Goal: Information Seeking & Learning: Learn about a topic

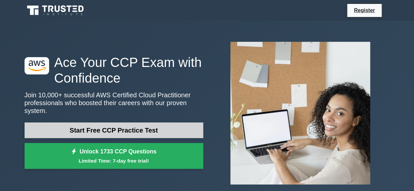
click at [109, 123] on link "Start Free CCP Practice Test" at bounding box center [114, 131] width 179 height 16
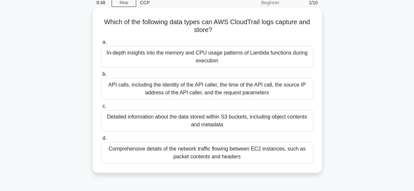
scroll to position [29, 0]
click at [167, 85] on div "API calls, including the identity of the API caller, the time of the API call, …" at bounding box center [207, 89] width 212 height 22
click at [101, 76] on input "b. API calls, including the identity of the API caller, the time of the API cal…" at bounding box center [101, 74] width 0 height 4
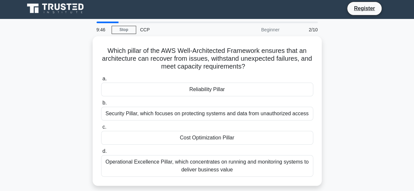
scroll to position [0, 0]
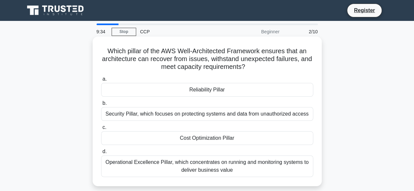
click at [188, 88] on div "Reliability Pillar" at bounding box center [207, 90] width 212 height 14
click at [101, 81] on input "a. Reliability Pillar" at bounding box center [101, 79] width 0 height 4
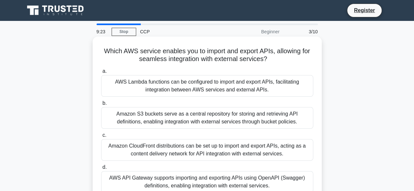
scroll to position [13, 0]
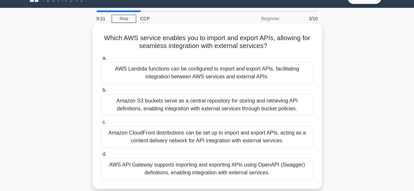
click at [194, 167] on div "AWS API Gateway supports importing and exporting APIs using OpenAPI (Swagger) d…" at bounding box center [207, 169] width 212 height 22
click at [101, 157] on input "d. AWS API Gateway supports importing and exporting APIs using OpenAPI (Swagger…" at bounding box center [101, 154] width 0 height 4
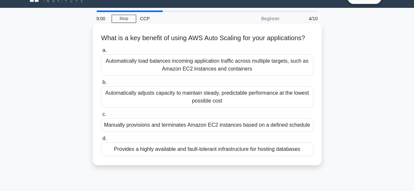
scroll to position [0, 0]
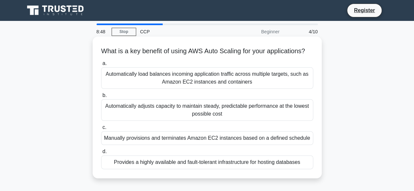
click at [203, 119] on div "Automatically adjusts capacity to maintain steady, predictable performance at t…" at bounding box center [207, 110] width 212 height 22
click at [101, 98] on input "b. Automatically adjusts capacity to maintain steady, predictable performance a…" at bounding box center [101, 96] width 0 height 4
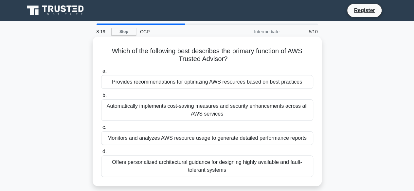
click at [220, 86] on div "Provides recommendations for optimizing AWS resources based on best practices" at bounding box center [207, 82] width 212 height 14
click at [101, 74] on input "a. Provides recommendations for optimizing AWS resources based on best practices" at bounding box center [101, 71] width 0 height 4
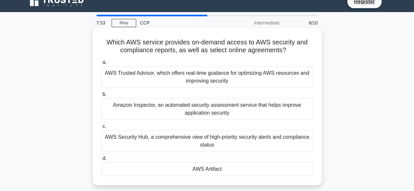
scroll to position [9, 0]
click at [199, 170] on div "AWS Artifact" at bounding box center [207, 169] width 212 height 14
click at [101, 161] on input "d. AWS Artifact" at bounding box center [101, 158] width 0 height 4
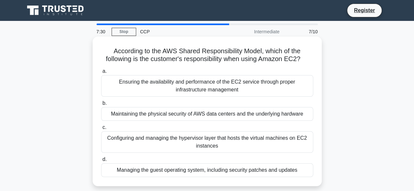
scroll to position [9, 0]
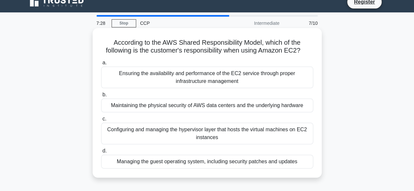
click at [187, 162] on div "Managing the guest operating system, including security patches and updates" at bounding box center [207, 162] width 212 height 14
click at [101, 153] on input "d. Managing the guest operating system, including security patches and updates" at bounding box center [101, 151] width 0 height 4
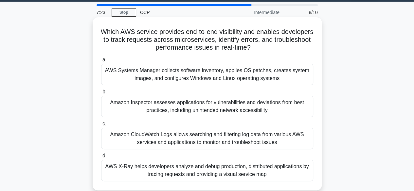
scroll to position [19, 0]
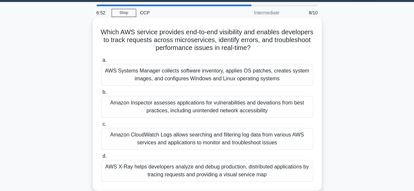
click at [191, 74] on div "AWS Systems Manager collects software inventory, applies OS patches, creates sy…" at bounding box center [207, 75] width 212 height 22
click at [101, 62] on input "a. AWS Systems Manager collects software inventory, applies OS patches, creates…" at bounding box center [101, 60] width 0 height 4
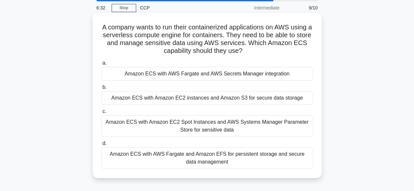
scroll to position [24, 0]
click at [200, 73] on div "Amazon ECS with AWS Fargate and AWS Secrets Manager integration" at bounding box center [207, 74] width 212 height 14
click at [101, 66] on input "a. Amazon ECS with AWS Fargate and AWS Secrets Manager integration" at bounding box center [101, 63] width 0 height 4
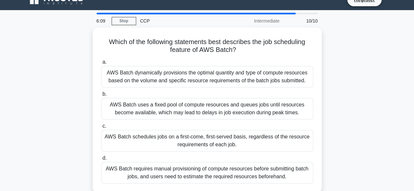
scroll to position [11, 0]
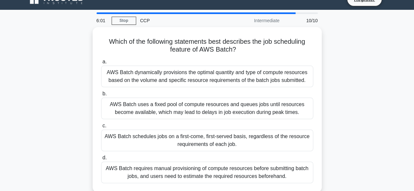
click at [200, 73] on div "AWS Batch dynamically provisions the optimal quantity and type of compute resou…" at bounding box center [207, 77] width 212 height 22
click at [101, 64] on input "a. AWS Batch dynamically provisions the optimal quantity and type of compute re…" at bounding box center [101, 62] width 0 height 4
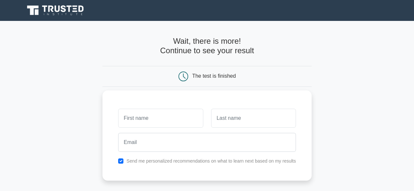
scroll to position [54, 0]
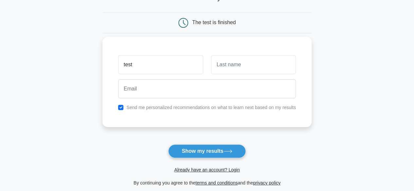
type input "test"
click at [221, 62] on input "text" at bounding box center [253, 64] width 85 height 19
type input "hsasf"
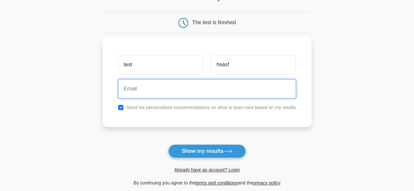
click at [166, 86] on input "email" at bounding box center [207, 88] width 178 height 19
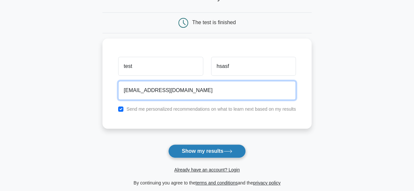
type input "asfsaFSAF@MAIL.com"
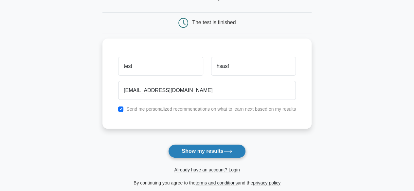
click at [183, 145] on button "Show my results" at bounding box center [206, 152] width 77 height 14
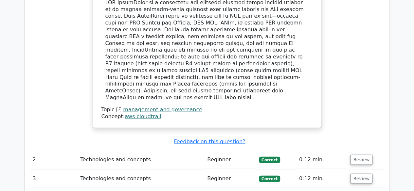
scroll to position [738, 0]
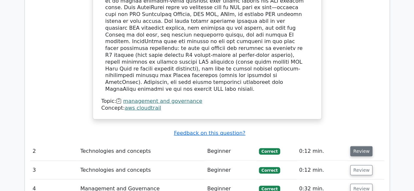
click at [361, 146] on button "Review" at bounding box center [361, 151] width 22 height 10
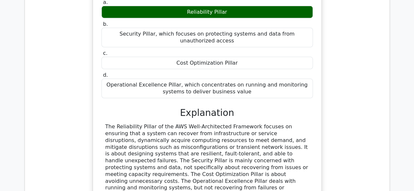
scroll to position [936, 0]
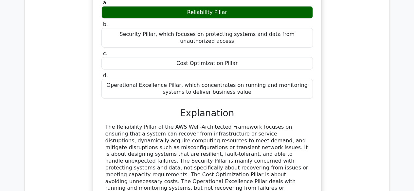
drag, startPoint x: 261, startPoint y: 57, endPoint x: 136, endPoint y: 50, distance: 124.8
click at [136, 50] on div "a. Reliability Pillar b. Security Pillar, which focuses on protecting systems a…" at bounding box center [207, 111] width 213 height 227
click at [140, 108] on h3 "Explanation" at bounding box center [206, 113] width 203 height 11
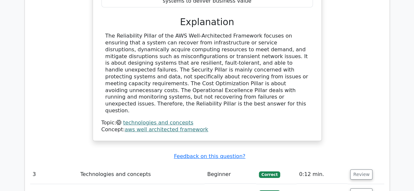
scroll to position [1029, 0]
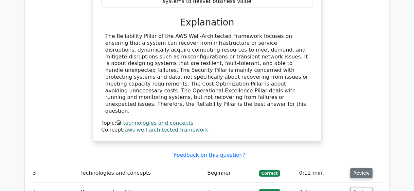
click at [362, 168] on button "Review" at bounding box center [361, 173] width 22 height 10
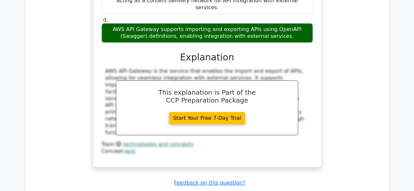
scroll to position [1324, 0]
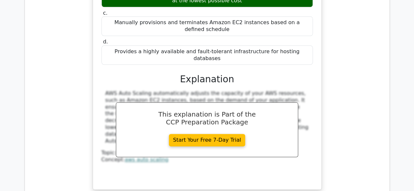
scroll to position [1612, 0]
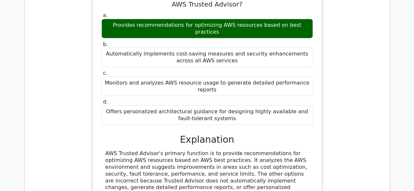
scroll to position [1890, 0]
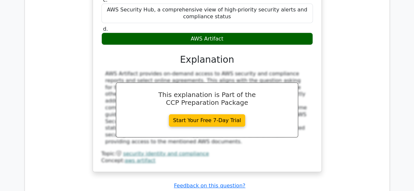
scroll to position [2229, 0]
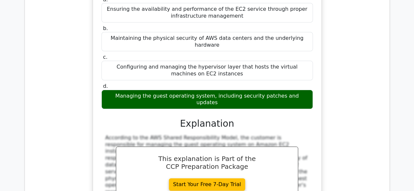
scroll to position [2484, 0]
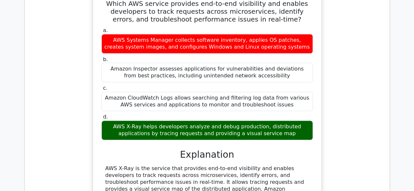
scroll to position [2808, 0]
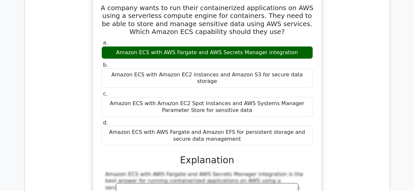
scroll to position [3083, 0]
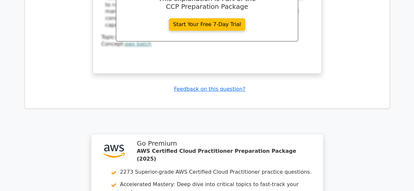
scroll to position [3604, 0]
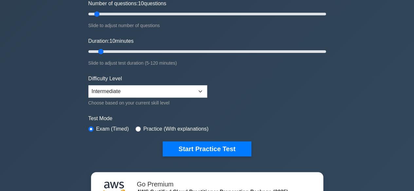
scroll to position [91, 0]
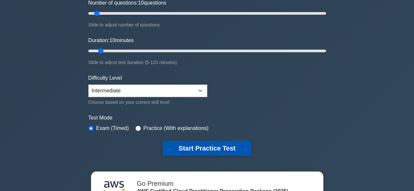
click at [199, 148] on button "Start Practice Test" at bounding box center [206, 148] width 88 height 15
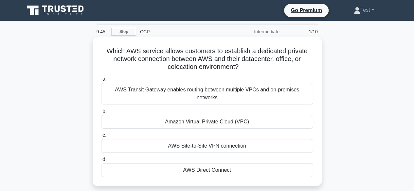
click at [207, 115] on div "Amazon Virtual Private Cloud (VPC)" at bounding box center [207, 122] width 212 height 14
click at [101, 113] on input "b. Amazon Virtual Private Cloud (VPC)" at bounding box center [101, 111] width 0 height 4
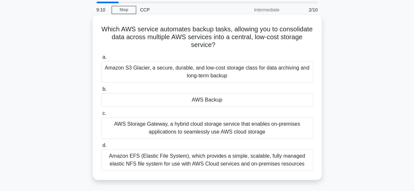
scroll to position [22, 0]
click at [173, 67] on div "Amazon S3 Glacier, a secure, durable, and low-cost storage class for data archi…" at bounding box center [207, 72] width 212 height 22
click at [101, 60] on input "a. Amazon S3 Glacier, a secure, durable, and low-cost storage class for data ar…" at bounding box center [101, 58] width 0 height 4
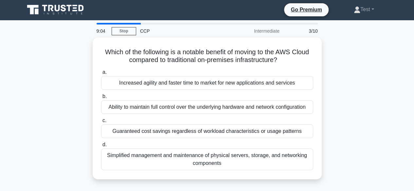
scroll to position [0, 0]
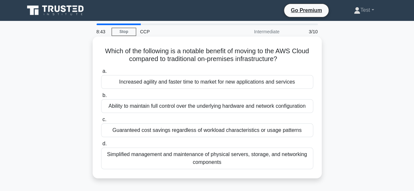
click at [177, 79] on div "Increased agility and faster time to market for new applications and services" at bounding box center [207, 82] width 212 height 14
click at [101, 74] on input "a. Increased agility and faster time to market for new applications and services" at bounding box center [101, 71] width 0 height 4
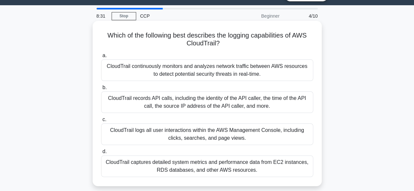
scroll to position [16, 0]
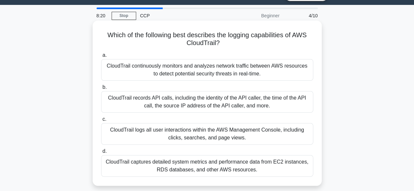
click at [183, 133] on div "CloudTrail logs all user interactions within the AWS Management Console, includ…" at bounding box center [207, 134] width 212 height 22
click at [101, 122] on input "c. CloudTrail logs all user interactions within the AWS Management Console, inc…" at bounding box center [101, 119] width 0 height 4
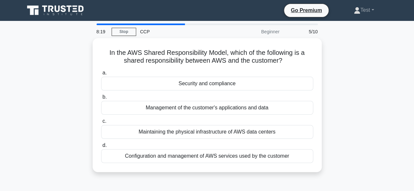
scroll to position [0, 0]
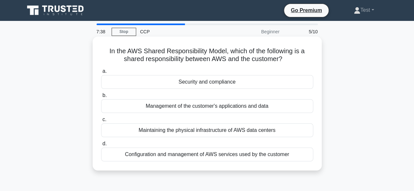
click at [216, 108] on div "Management of the customer's applications and data" at bounding box center [207, 106] width 212 height 14
click at [101, 98] on input "b. Management of the customer's applications and data" at bounding box center [101, 96] width 0 height 4
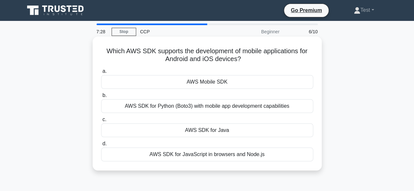
click at [218, 85] on div "AWS Mobile SDK" at bounding box center [207, 82] width 212 height 14
click at [101, 74] on input "a. AWS Mobile SDK" at bounding box center [101, 71] width 0 height 4
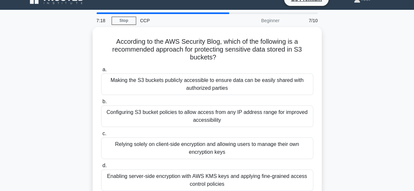
scroll to position [11, 0]
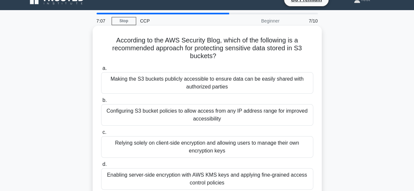
click at [199, 171] on div "Enabling server-side encryption with AWS KMS keys and applying fine-grained acc…" at bounding box center [207, 179] width 212 height 22
click at [101, 167] on input "d. Enabling server-side encryption with AWS KMS keys and applying fine-grained …" at bounding box center [101, 164] width 0 height 4
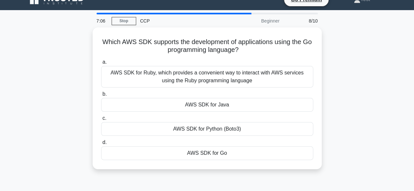
scroll to position [0, 0]
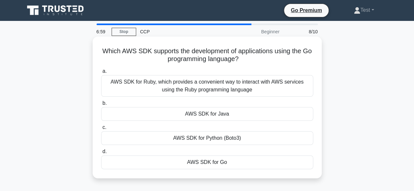
click at [204, 162] on div "AWS SDK for Go" at bounding box center [207, 163] width 212 height 14
click at [101, 154] on input "d. AWS SDK for Go" at bounding box center [101, 152] width 0 height 4
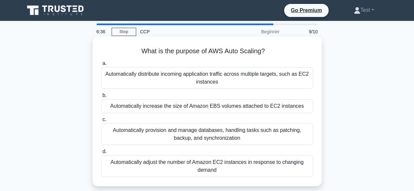
click at [234, 163] on div "Automatically adjust the number of Amazon EC2 instances in response to changing…" at bounding box center [207, 167] width 212 height 22
click at [101, 154] on input "d. Automatically adjust the number of Amazon EC2 instances in response to chang…" at bounding box center [101, 152] width 0 height 4
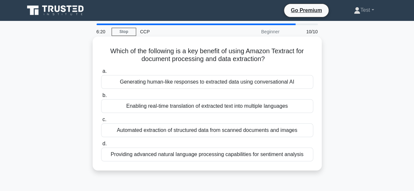
click at [219, 130] on div "Automated extraction of structured data from scanned documents and images" at bounding box center [207, 131] width 212 height 14
click at [101, 122] on input "c. Automated extraction of structured data from scanned documents and images" at bounding box center [101, 120] width 0 height 4
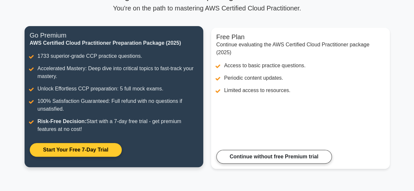
scroll to position [62, 0]
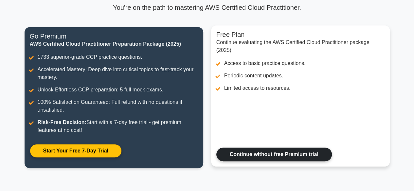
click at [231, 148] on link "Continue without free Premium trial" at bounding box center [273, 155] width 115 height 14
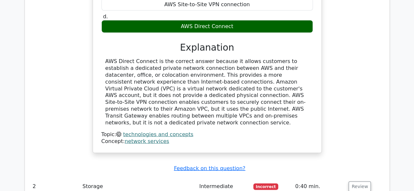
scroll to position [636, 0]
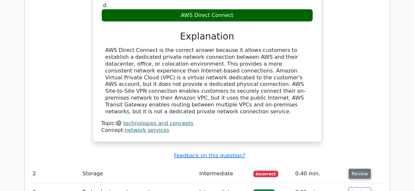
click at [360, 169] on button "Review" at bounding box center [359, 174] width 22 height 10
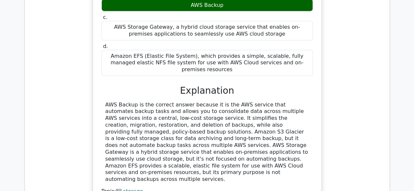
scroll to position [961, 0]
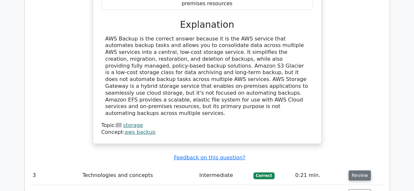
click at [355, 171] on button "Review" at bounding box center [359, 176] width 22 height 10
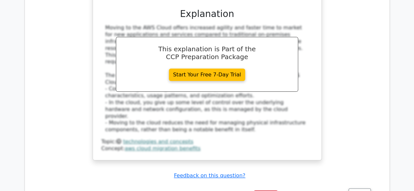
scroll to position [1284, 0]
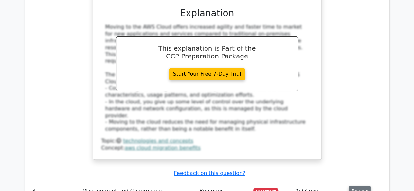
click at [360, 186] on button "Review" at bounding box center [359, 191] width 22 height 10
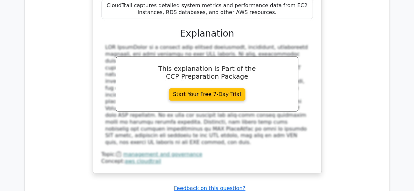
scroll to position [1609, 0]
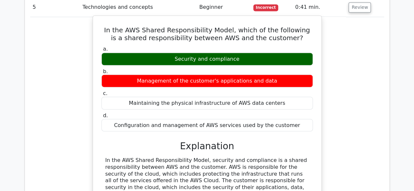
scroll to position [1843, 0]
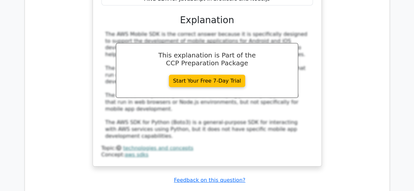
scroll to position [2213, 0]
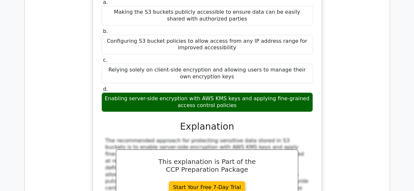
scroll to position [2461, 0]
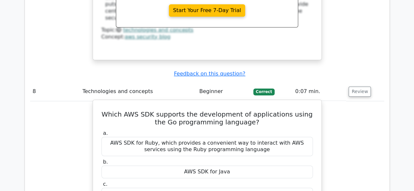
scroll to position [2755, 0]
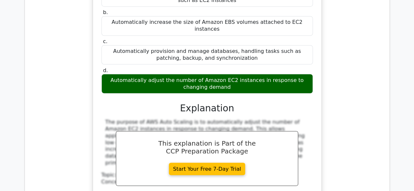
scroll to position [3058, 0]
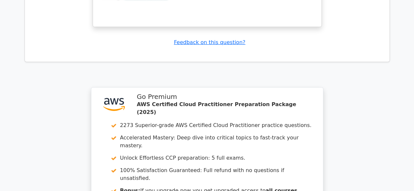
scroll to position [3492, 0]
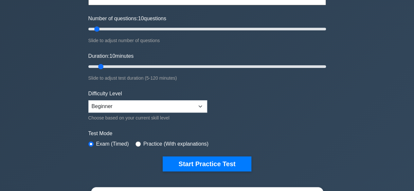
scroll to position [75, 0]
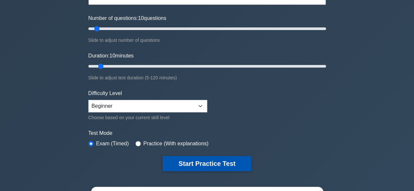
click at [199, 157] on button "Start Practice Test" at bounding box center [206, 163] width 88 height 15
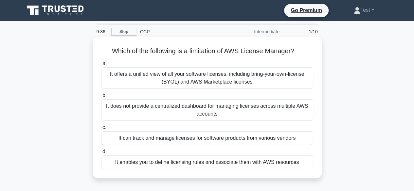
click at [238, 115] on div "It does not provide a centralized dashboard for managing licenses across multip…" at bounding box center [207, 110] width 212 height 22
click at [101, 98] on input "b. It does not provide a centralized dashboard for managing licenses across mul…" at bounding box center [101, 96] width 0 height 4
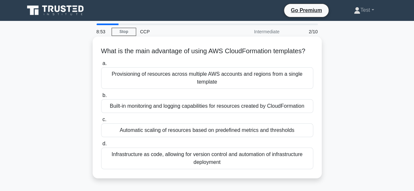
click at [227, 113] on div "Built-in monitoring and logging capabilities for resources created by CloudForm…" at bounding box center [207, 106] width 212 height 14
click at [101, 98] on input "b. Built-in monitoring and logging capabilities for resources created by CloudF…" at bounding box center [101, 96] width 0 height 4
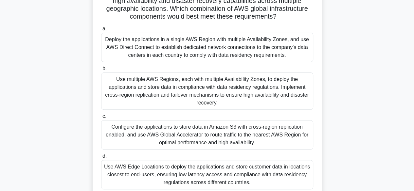
scroll to position [81, 0]
click at [252, 93] on div "Use multiple AWS Regions, each with multiple Availability Zones, to deploy the …" at bounding box center [207, 91] width 212 height 37
click at [101, 71] on input "b. Use multiple AWS Regions, each with multiple Availability Zones, to deploy t…" at bounding box center [101, 69] width 0 height 4
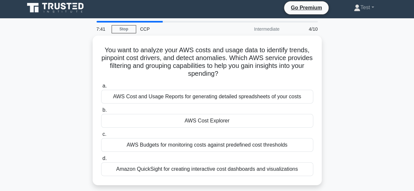
scroll to position [0, 0]
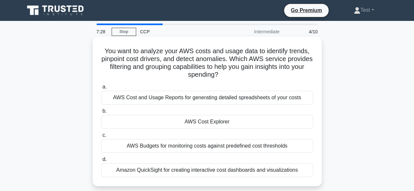
click at [202, 124] on div "AWS Cost Explorer" at bounding box center [207, 122] width 212 height 14
click at [101, 113] on input "b. AWS Cost Explorer" at bounding box center [101, 111] width 0 height 4
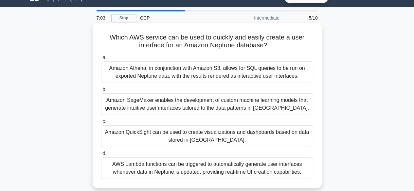
scroll to position [14, 0]
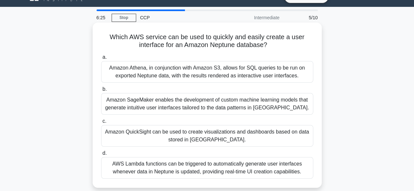
click at [195, 141] on div "Amazon QuickSight can be used to create visualizations and dashboards based on …" at bounding box center [207, 136] width 212 height 22
click at [101, 124] on input "c. Amazon QuickSight can be used to create visualizations and dashboards based …" at bounding box center [101, 121] width 0 height 4
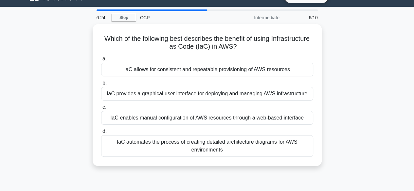
scroll to position [0, 0]
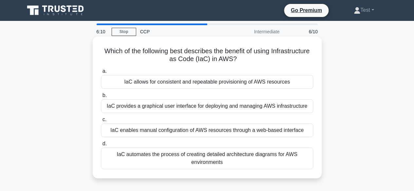
click at [210, 159] on div "IaC automates the process of creating detailed architecture diagrams for AWS en…" at bounding box center [207, 159] width 212 height 22
click at [101, 146] on input "d. IaC automates the process of creating detailed architecture diagrams for AWS…" at bounding box center [101, 144] width 0 height 4
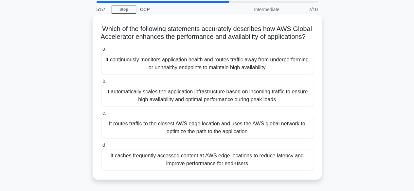
scroll to position [22, 0]
click at [213, 170] on div "It caches frequently accessed content at AWS edge locations to reduce latency a…" at bounding box center [207, 160] width 212 height 22
click at [101, 148] on input "d. It caches frequently accessed content at AWS edge locations to reduce latenc…" at bounding box center [101, 146] width 0 height 4
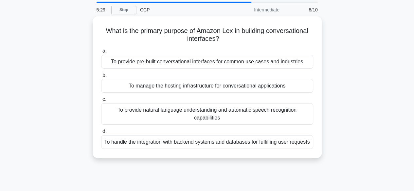
scroll to position [0, 0]
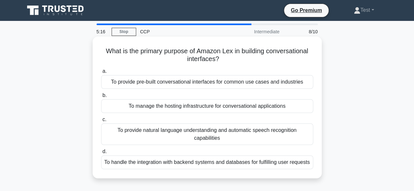
click at [187, 130] on div "To provide natural language understanding and automatic speech recognition capa…" at bounding box center [207, 135] width 212 height 22
click at [101, 122] on input "c. To provide natural language understanding and automatic speech recognition c…" at bounding box center [101, 120] width 0 height 4
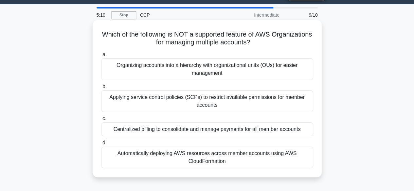
scroll to position [17, 0]
click at [208, 73] on div "Organizing accounts into a hierarchy with organizational units (OUs) for easier…" at bounding box center [207, 69] width 212 height 22
click at [101, 57] on input "a. Organizing accounts into a hierarchy with organizational units (OUs) for eas…" at bounding box center [101, 54] width 0 height 4
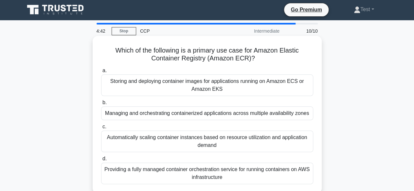
scroll to position [0, 0]
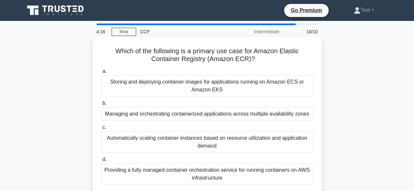
click at [169, 90] on div "Storing and deploying container images for applications running on Amazon ECS o…" at bounding box center [207, 86] width 212 height 22
click at [101, 74] on input "a. Storing and deploying container images for applications running on Amazon EC…" at bounding box center [101, 71] width 0 height 4
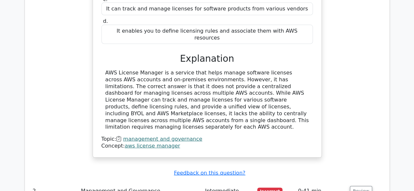
scroll to position [715, 0]
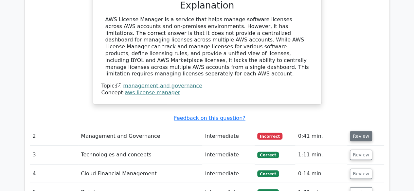
click at [355, 131] on button "Review" at bounding box center [360, 136] width 22 height 10
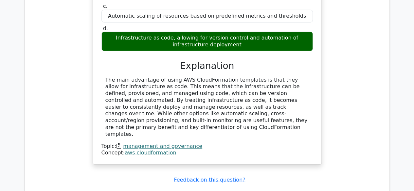
scroll to position [945, 0]
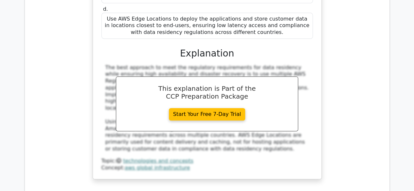
scroll to position [1351, 0]
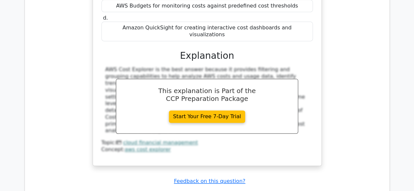
scroll to position [1678, 0]
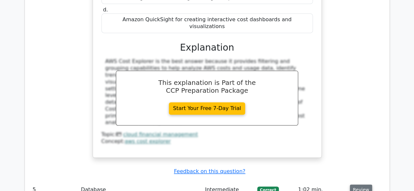
click at [363, 185] on button "Review" at bounding box center [360, 190] width 22 height 10
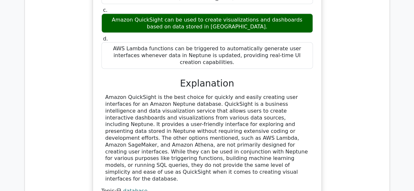
scroll to position [1972, 0]
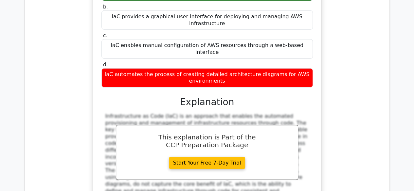
scroll to position [2271, 0]
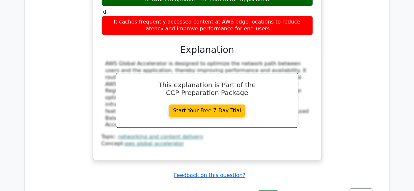
scroll to position [2638, 0]
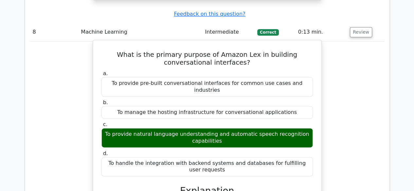
scroll to position [2818, 0]
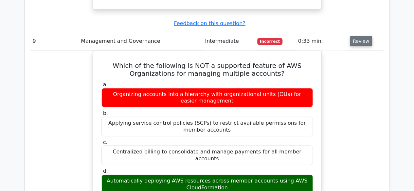
scroll to position [3101, 0]
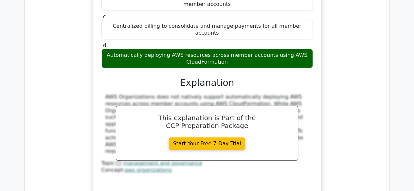
scroll to position [3226, 0]
